Goal: Task Accomplishment & Management: Complete application form

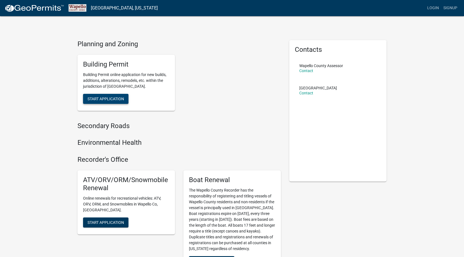
click at [103, 98] on span "Start Application" at bounding box center [106, 98] width 37 height 4
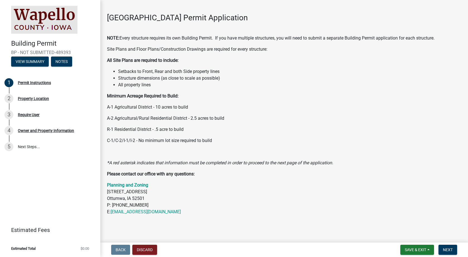
scroll to position [30, 0]
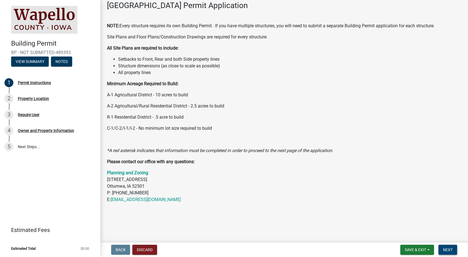
click at [449, 249] on span "Next" at bounding box center [448, 250] width 10 height 4
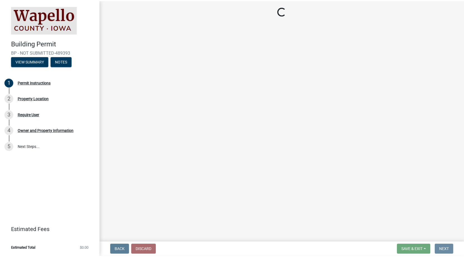
scroll to position [0, 0]
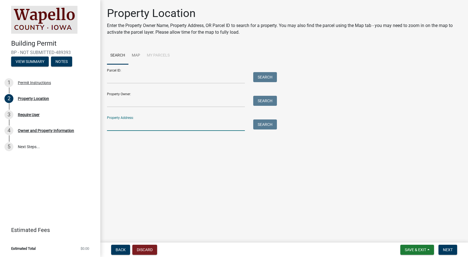
click at [125, 123] on input "Property Address:" at bounding box center [176, 125] width 138 height 11
type input "[STREET_ADDRESS][PERSON_NAME]"
click at [267, 123] on button "Search" at bounding box center [265, 125] width 24 height 10
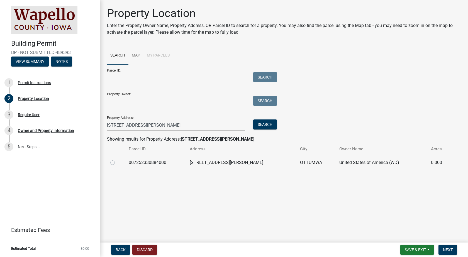
click at [117, 159] on label at bounding box center [117, 159] width 0 height 0
click at [117, 163] on input "radio" at bounding box center [119, 161] width 4 height 4
radio input "true"
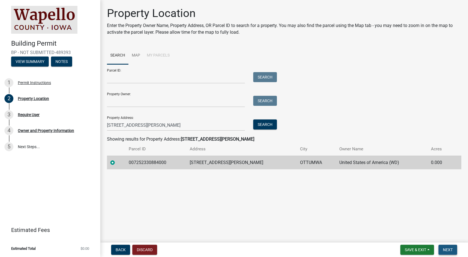
click at [446, 248] on span "Next" at bounding box center [448, 250] width 10 height 4
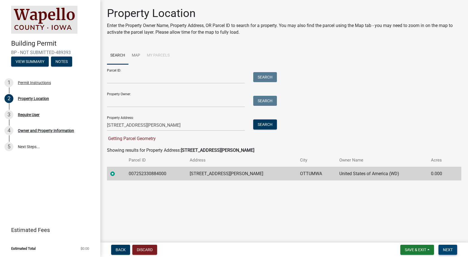
click at [447, 249] on span "Next" at bounding box center [448, 250] width 10 height 4
drag, startPoint x: 232, startPoint y: 195, endPoint x: 186, endPoint y: 195, distance: 46.3
click at [186, 195] on main "Property Location Enter the Property Owner Name, Property Address, OR Parcel ID…" at bounding box center [284, 120] width 368 height 241
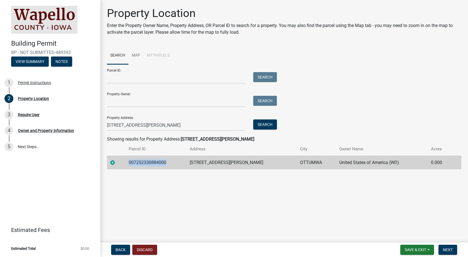
drag, startPoint x: 170, startPoint y: 161, endPoint x: 132, endPoint y: 163, distance: 38.2
click at [132, 163] on td "007252330884000" at bounding box center [155, 163] width 61 height 14
copy td "007252330884000"
click at [113, 78] on input "Parcel ID:" at bounding box center [176, 77] width 138 height 11
paste input "007252330884000"
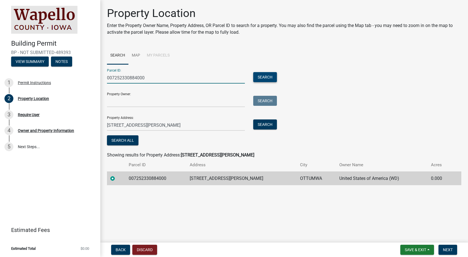
type input "007252330884000"
click at [261, 76] on button "Search" at bounding box center [265, 77] width 24 height 10
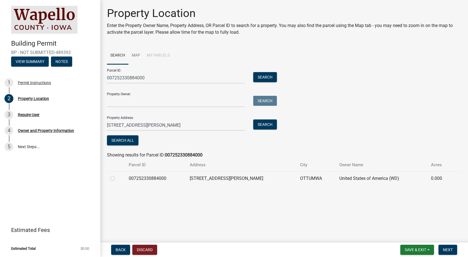
click at [117, 175] on label at bounding box center [117, 175] width 0 height 0
click at [117, 178] on input "radio" at bounding box center [119, 177] width 4 height 4
radio input "true"
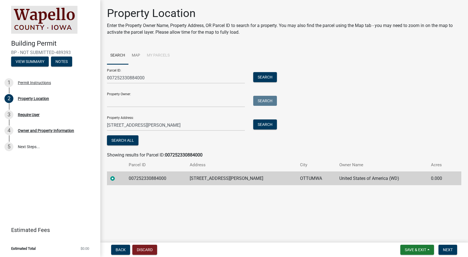
click at [117, 175] on label at bounding box center [117, 175] width 0 height 0
click at [117, 179] on input "radio" at bounding box center [119, 177] width 4 height 4
click at [117, 175] on label at bounding box center [117, 175] width 0 height 0
click at [117, 178] on input "radio" at bounding box center [119, 177] width 4 height 4
click at [448, 249] on span "Next" at bounding box center [448, 250] width 10 height 4
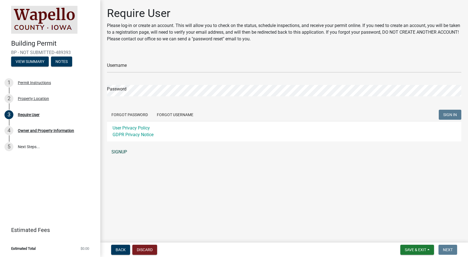
click at [120, 151] on link "SIGNUP" at bounding box center [284, 152] width 355 height 11
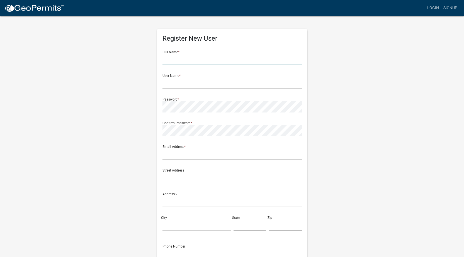
click at [178, 58] on input "text" at bounding box center [232, 59] width 139 height 11
type input "[PERSON_NAME]"
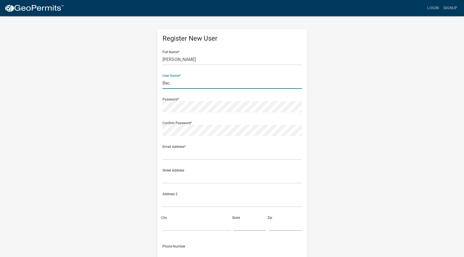
type input "[PERSON_NAME][EMAIL_ADDRESS][DOMAIN_NAME]"
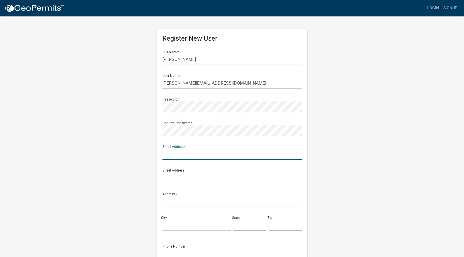
click at [174, 155] on input "text" at bounding box center [232, 154] width 139 height 11
type input "[PERSON_NAME][EMAIL_ADDRESS][DOMAIN_NAME]"
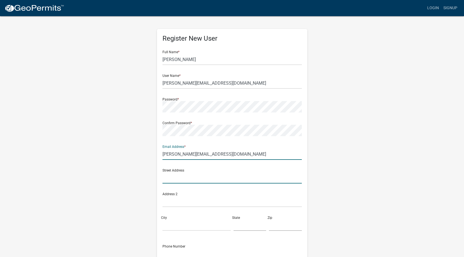
click at [170, 180] on input "text" at bounding box center [232, 177] width 139 height 11
type input "[STREET_ADDRESS]"
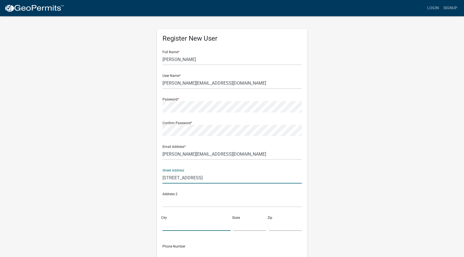
click at [168, 223] on input "City" at bounding box center [197, 225] width 68 height 11
type input "Des Moines"
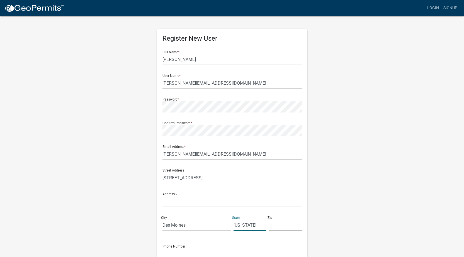
type input "[US_STATE]"
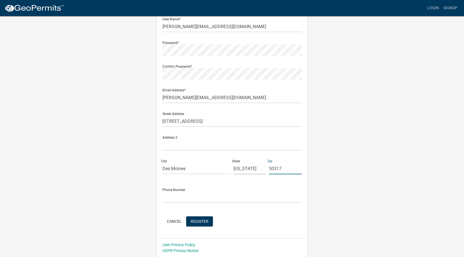
type input "50317"
click at [169, 199] on input "text" at bounding box center [232, 197] width 139 height 11
type input "[PHONE_NUMBER]"
click at [198, 221] on span "Register" at bounding box center [200, 221] width 18 height 4
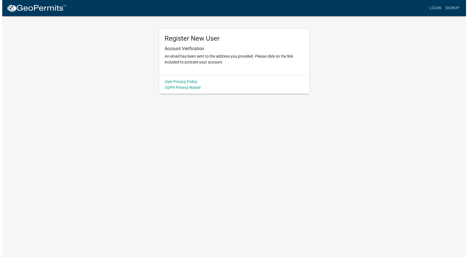
scroll to position [0, 0]
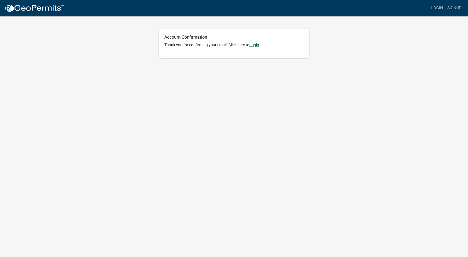
click at [258, 44] on link "Login" at bounding box center [254, 45] width 10 height 4
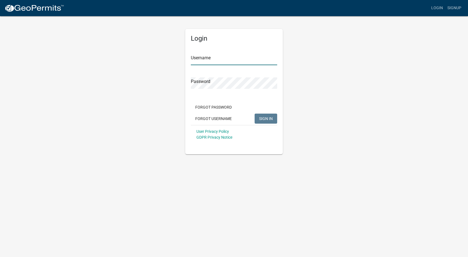
click at [201, 60] on input "Username" at bounding box center [234, 59] width 86 height 11
type input "[PERSON_NAME][EMAIL_ADDRESS][DOMAIN_NAME]"
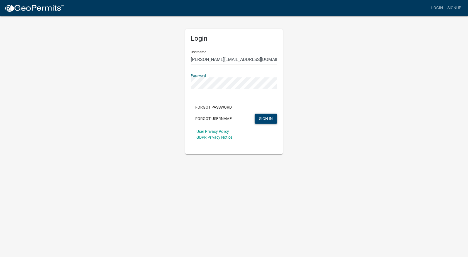
click at [264, 118] on span "SIGN IN" at bounding box center [266, 118] width 14 height 4
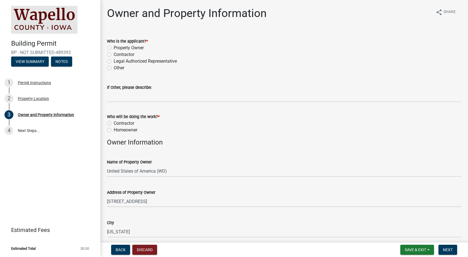
click at [114, 54] on label "Contractor" at bounding box center [124, 54] width 21 height 7
click at [114, 54] on input "Contractor" at bounding box center [116, 53] width 4 height 4
radio input "true"
click at [114, 124] on label "Contractor" at bounding box center [124, 123] width 21 height 7
click at [114, 124] on input "Contractor" at bounding box center [116, 122] width 4 height 4
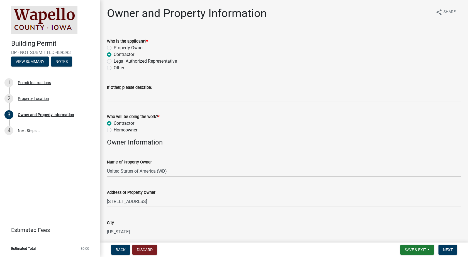
radio input "true"
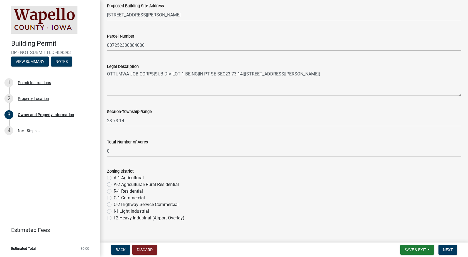
scroll to position [389, 0]
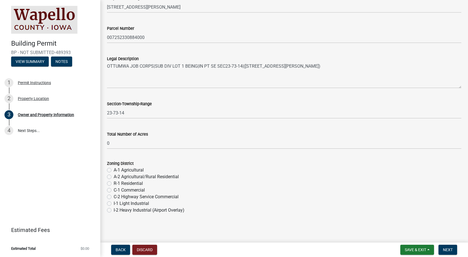
click at [114, 191] on label "C-1 Commercial" at bounding box center [129, 190] width 31 height 7
click at [114, 191] on input "C-1 Commercial" at bounding box center [116, 189] width 4 height 4
radio input "true"
click at [449, 248] on span "Next" at bounding box center [448, 250] width 10 height 4
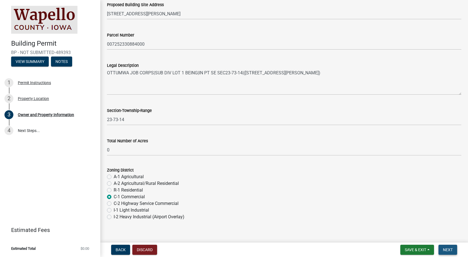
scroll to position [396, 0]
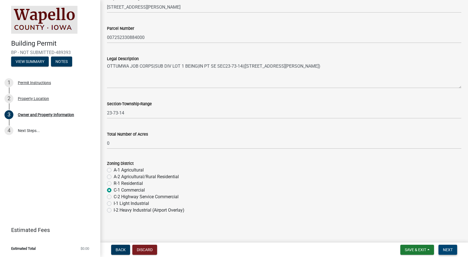
click at [449, 248] on span "Next" at bounding box center [448, 250] width 10 height 4
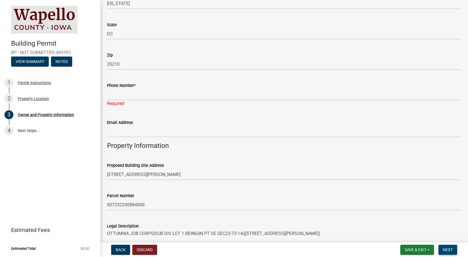
scroll to position [229, 0]
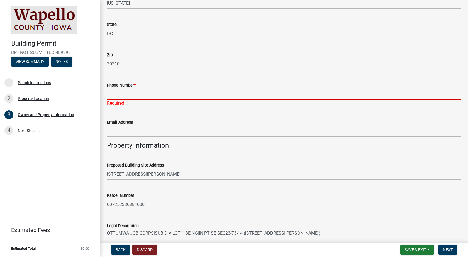
click at [113, 93] on input "Phone Number *" at bounding box center [284, 94] width 355 height 11
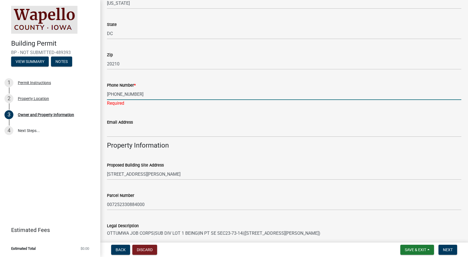
type input "515-265-9989"
click at [115, 132] on wm-data-entity-input "Email Address" at bounding box center [284, 126] width 355 height 30
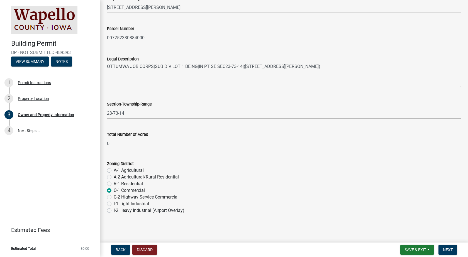
scroll to position [389, 0]
type input "[PERSON_NAME][EMAIL_ADDRESS][DOMAIN_NAME]"
click at [448, 251] on span "Next" at bounding box center [448, 250] width 10 height 4
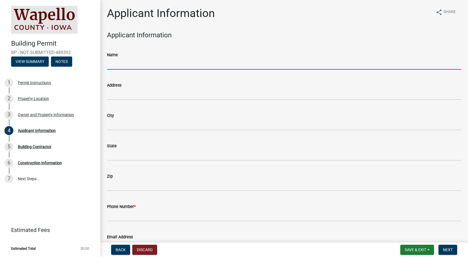
click at [122, 67] on input "Name" at bounding box center [284, 63] width 355 height 11
type input "Walter A Johnson"
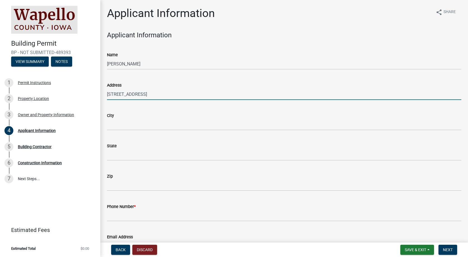
type input "2600 E Market St"
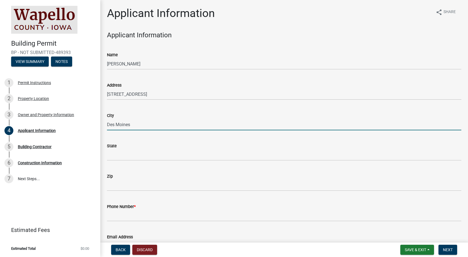
type input "Des Moines"
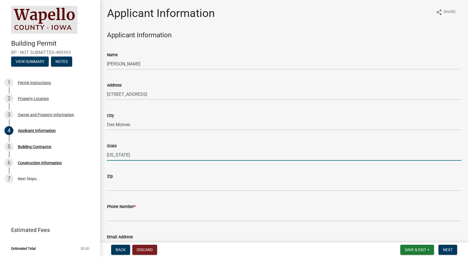
type input "[US_STATE]"
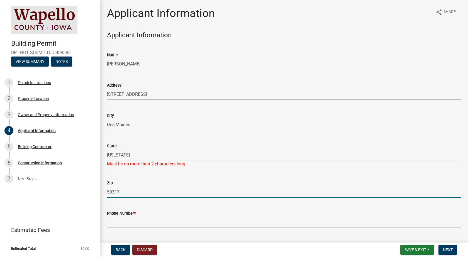
type input "50317"
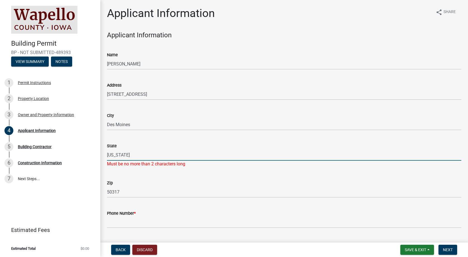
click at [120, 156] on input "[US_STATE]" at bounding box center [284, 154] width 355 height 11
type input "IA"
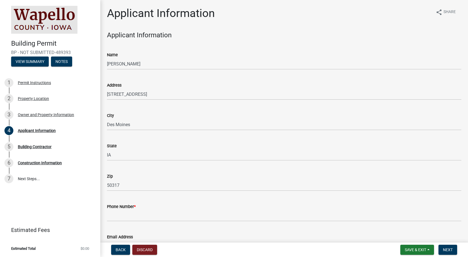
click at [164, 177] on div "Zip 50317" at bounding box center [284, 178] width 355 height 26
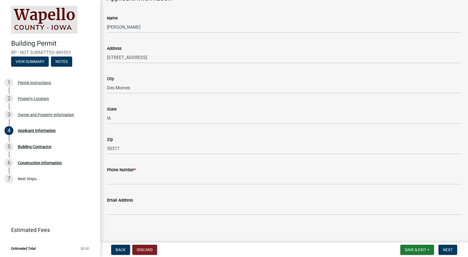
scroll to position [38, 0]
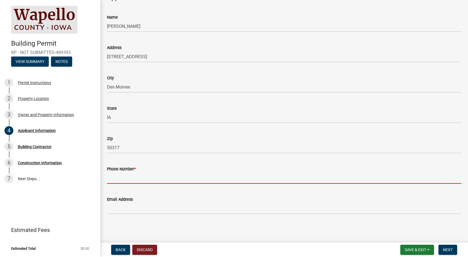
click at [120, 178] on input "Phone Number *" at bounding box center [284, 178] width 355 height 11
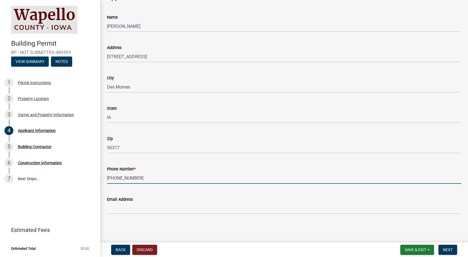
type input "515-265-9989"
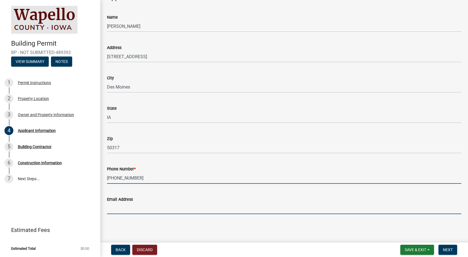
click at [114, 209] on input "Email Address" at bounding box center [284, 208] width 355 height 11
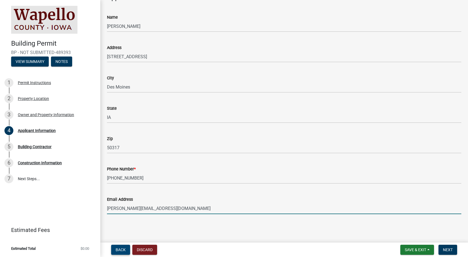
type input "[PERSON_NAME][EMAIL_ADDRESS][DOMAIN_NAME]"
click at [119, 249] on span "Back" at bounding box center [121, 250] width 10 height 4
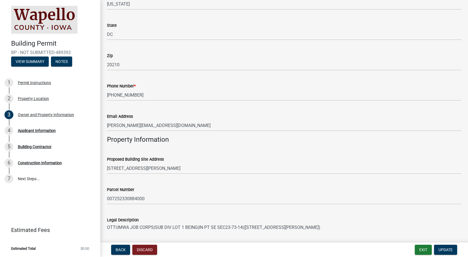
scroll to position [251, 0]
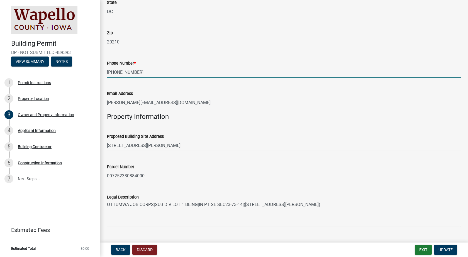
drag, startPoint x: 135, startPoint y: 71, endPoint x: 105, endPoint y: 73, distance: 30.4
click at [105, 73] on div "Phone Number * 515-265-9989" at bounding box center [284, 65] width 363 height 26
type input "641-683-0216"
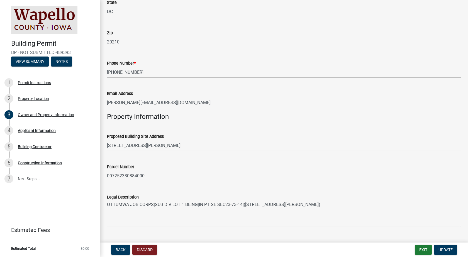
drag, startPoint x: 164, startPoint y: 103, endPoint x: 100, endPoint y: 105, distance: 63.3
click at [100, 105] on div "Owner and Property Information share Share Who is the applicant? * Property Own…" at bounding box center [284, 59] width 368 height 607
type input "glasgow.pamela@jobcorps.org"
click at [448, 248] on span "Update" at bounding box center [446, 250] width 14 height 4
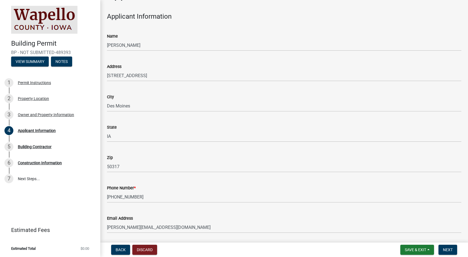
scroll to position [38, 0]
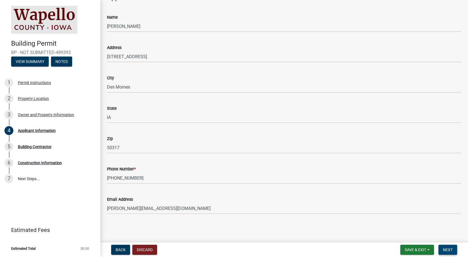
click at [446, 248] on span "Next" at bounding box center [448, 250] width 10 height 4
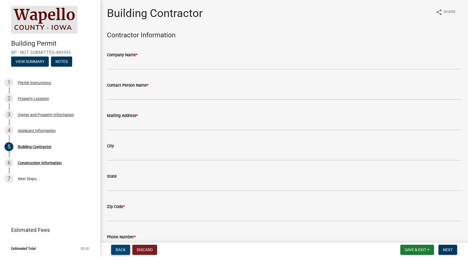
click at [119, 247] on button "Back" at bounding box center [120, 250] width 19 height 10
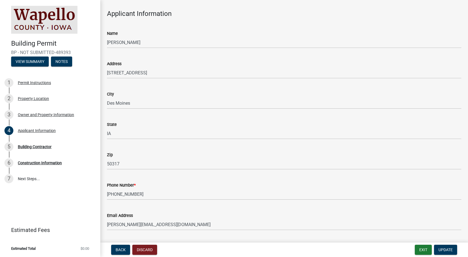
scroll to position [38, 0]
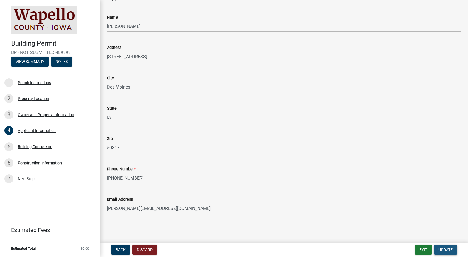
click at [444, 248] on span "Update" at bounding box center [446, 250] width 14 height 4
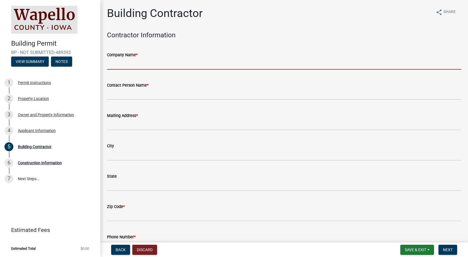
click at [119, 61] on input "Company Name *" at bounding box center [284, 63] width 355 height 11
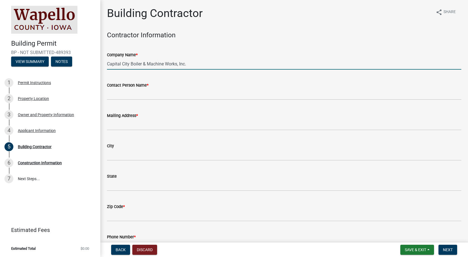
type input "Capital City Boiler & Machine Works, Inc."
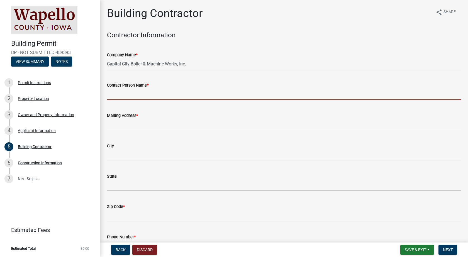
click at [113, 95] on input "Contact Person Name *" at bounding box center [284, 94] width 355 height 11
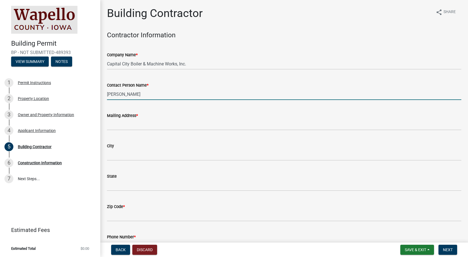
type input "Becky Johnson"
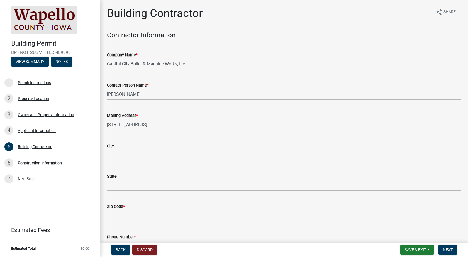
type input "2600 E Market St"
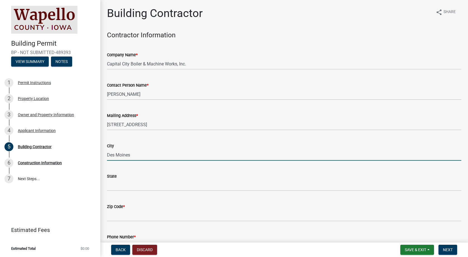
type input "Des Moines"
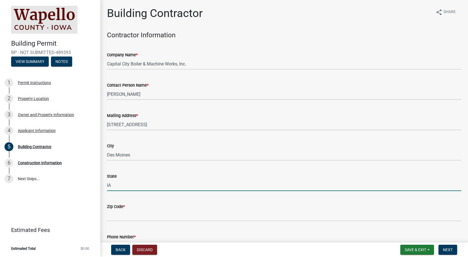
type input "IA"
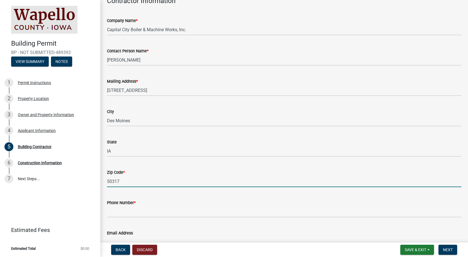
scroll to position [68, 0]
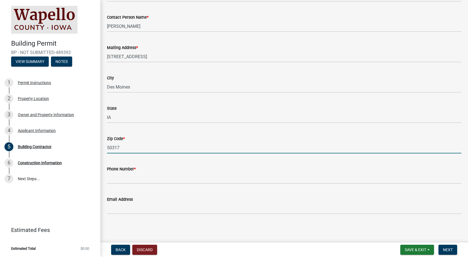
type input "50317"
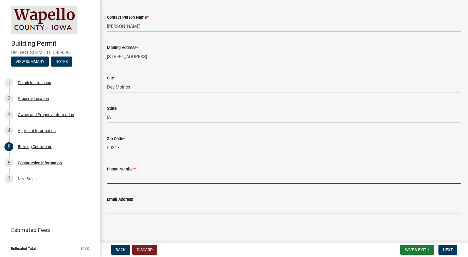
click at [125, 178] on input "Phone Number *" at bounding box center [284, 178] width 355 height 11
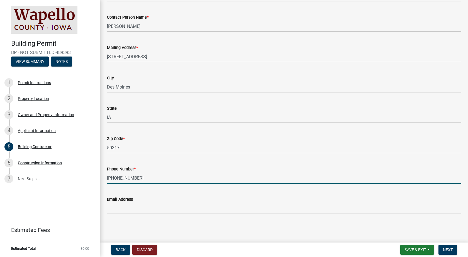
type input "515-265-9989"
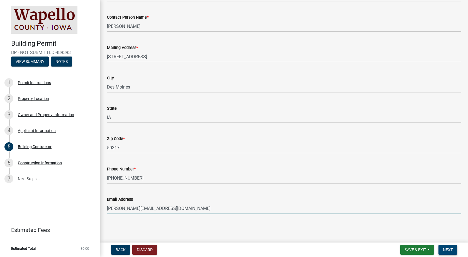
type input "[PERSON_NAME][EMAIL_ADDRESS][DOMAIN_NAME]"
click at [452, 248] on span "Next" at bounding box center [448, 250] width 10 height 4
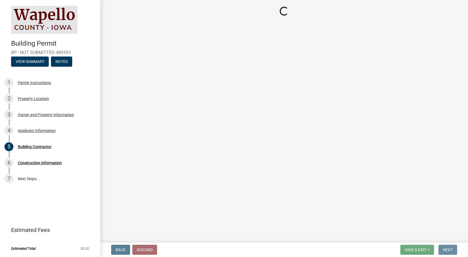
scroll to position [0, 0]
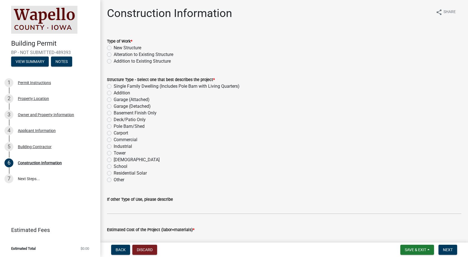
click at [114, 62] on label "Addition to Existing Structure" at bounding box center [142, 61] width 57 height 7
click at [114, 62] on input "Addition to Existing Structure" at bounding box center [116, 60] width 4 height 4
radio input "true"
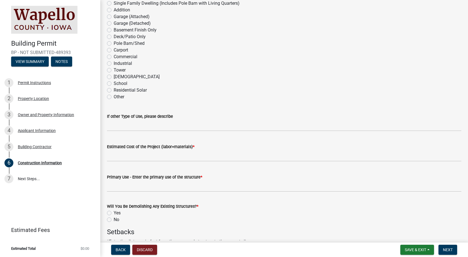
scroll to position [84, 0]
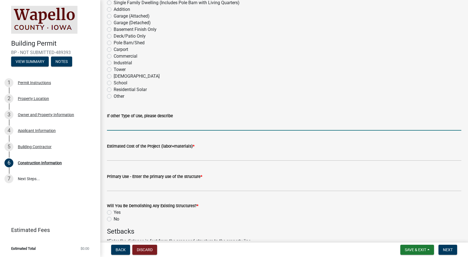
click at [113, 126] on input "If other Type of Use, please describe" at bounding box center [284, 124] width 355 height 11
type input "Boiler Installation"
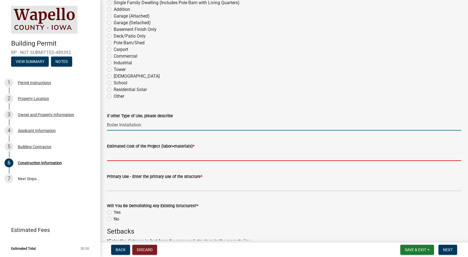
click at [113, 156] on input "Estimated Cost of the Project (labor+materials) *" at bounding box center [284, 155] width 355 height 11
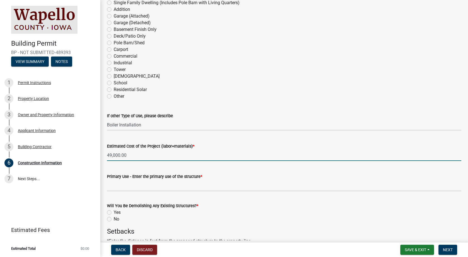
type input "49,000.00"
click at [121, 186] on input "Primary Use - Enter the primary use of the structure *" at bounding box center [284, 185] width 355 height 11
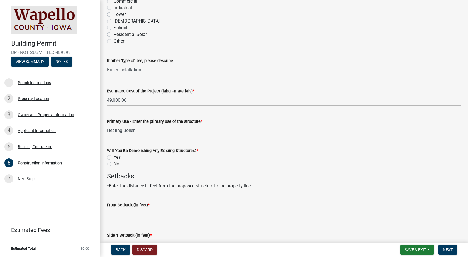
scroll to position [139, 0]
type input "Heating Boiler"
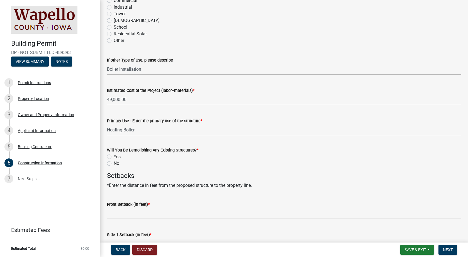
click at [114, 163] on label "No" at bounding box center [117, 163] width 6 height 7
click at [114, 163] on input "No" at bounding box center [116, 162] width 4 height 4
radio input "true"
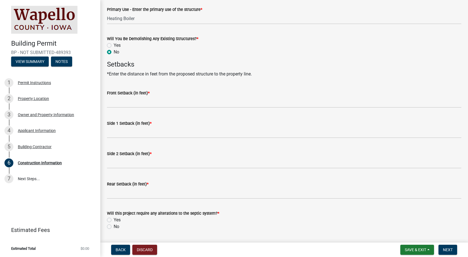
scroll to position [267, 0]
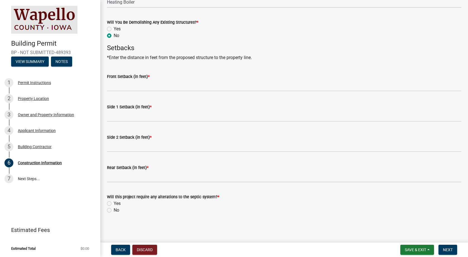
click at [114, 210] on label "No" at bounding box center [117, 210] width 6 height 7
click at [114, 210] on input "No" at bounding box center [116, 209] width 4 height 4
radio input "true"
click at [447, 247] on button "Next" at bounding box center [448, 250] width 19 height 10
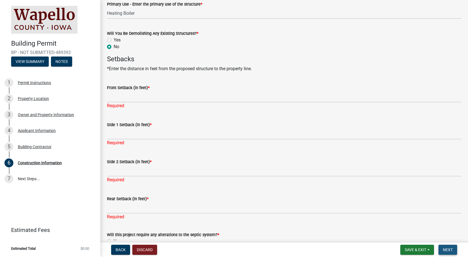
scroll to position [278, 0]
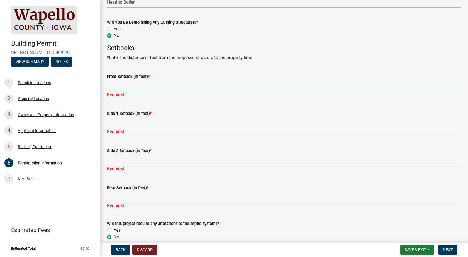
click at [115, 83] on input "Front Setback (in feet) *" at bounding box center [284, 85] width 355 height 11
type input "0"
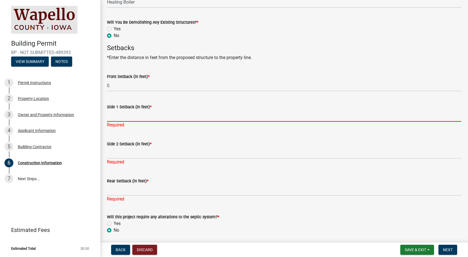
click at [111, 122] on div "Side 1 Setback (in feet) * Required" at bounding box center [284, 112] width 355 height 33
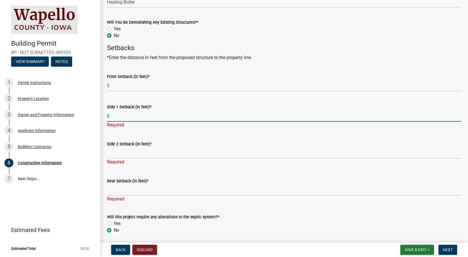
type input "0"
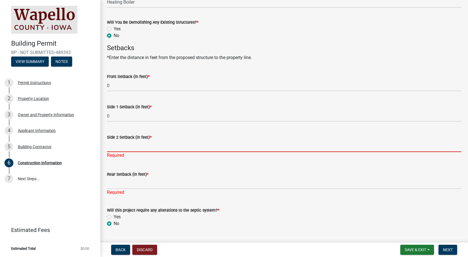
click at [113, 151] on input "Side 2 Setback (in feet) *" at bounding box center [284, 146] width 355 height 11
type input "0"
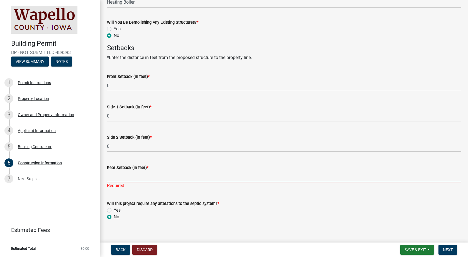
click at [111, 182] on div "Rear Setback (in feet) * Required" at bounding box center [284, 173] width 355 height 33
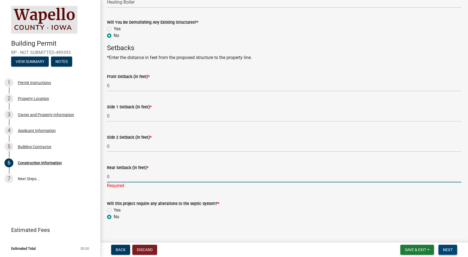
type input "0"
click at [449, 249] on span "Next" at bounding box center [448, 250] width 10 height 4
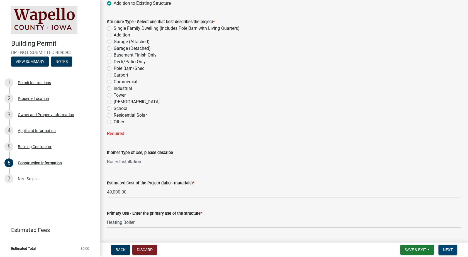
scroll to position [0, 0]
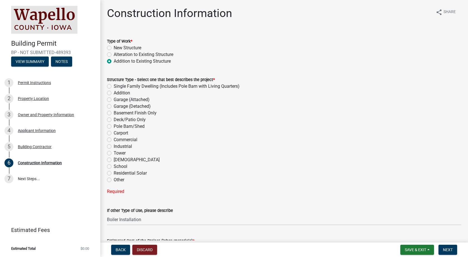
click at [114, 180] on label "Other" at bounding box center [119, 180] width 11 height 7
click at [114, 180] on input "Other" at bounding box center [116, 179] width 4 height 4
radio input "true"
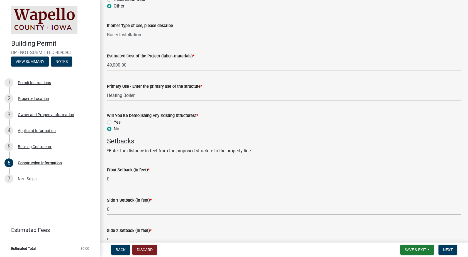
scroll to position [267, 0]
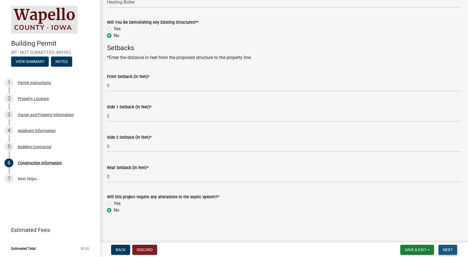
drag, startPoint x: 448, startPoint y: 248, endPoint x: 444, endPoint y: 242, distance: 7.6
click at [448, 248] on span "Next" at bounding box center [448, 250] width 10 height 4
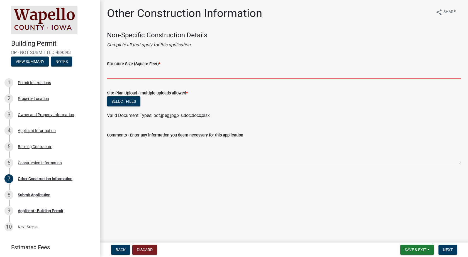
click at [113, 73] on input "Structure Size (Square Feet) *" at bounding box center [284, 72] width 355 height 11
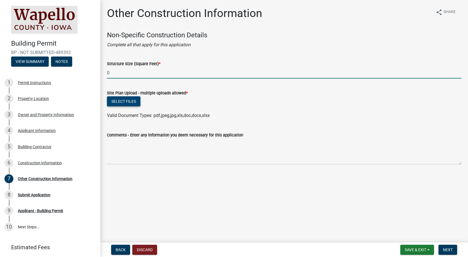
type input "0"
click at [116, 100] on button "Select files" at bounding box center [123, 101] width 33 height 10
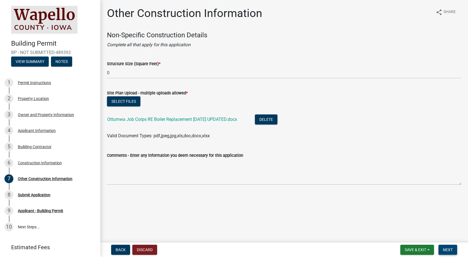
click at [446, 249] on span "Next" at bounding box center [448, 250] width 10 height 4
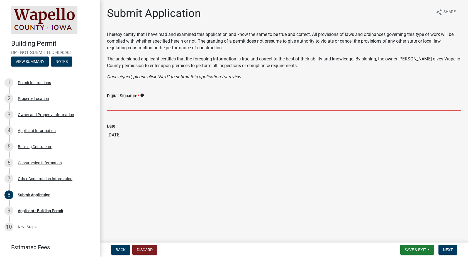
click at [115, 105] on input "Digital Signature *" at bounding box center [284, 104] width 355 height 11
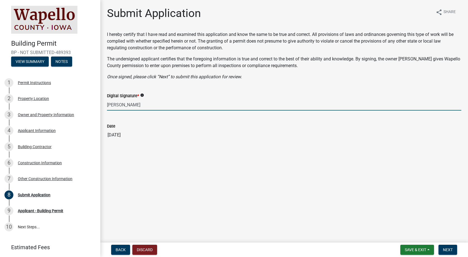
type input "Walter A. Johnson"
click at [197, 142] on wm-data-entity-input "Date 10/07/2025" at bounding box center [284, 130] width 355 height 30
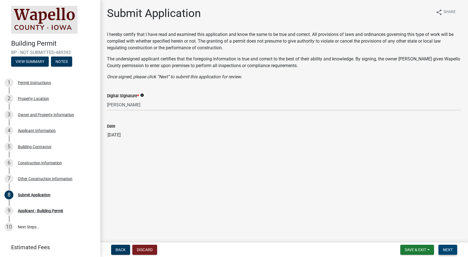
click at [445, 247] on button "Next" at bounding box center [448, 250] width 19 height 10
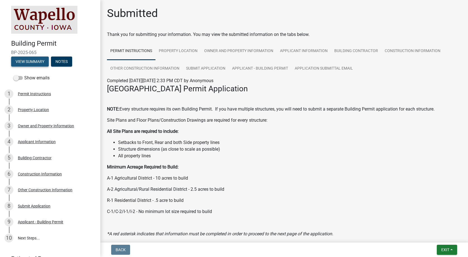
click at [28, 61] on button "View Summary" at bounding box center [30, 62] width 38 height 10
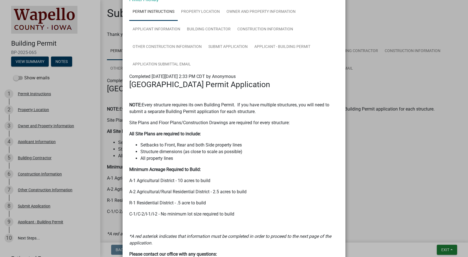
scroll to position [130, 0]
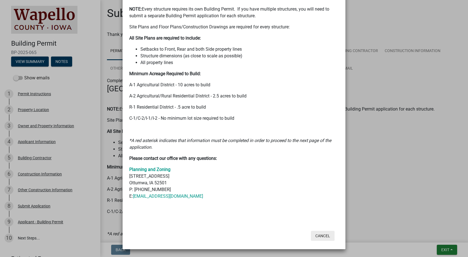
click at [319, 236] on button "Cancel" at bounding box center [323, 236] width 24 height 10
